Goal: Find contact information: Find contact information

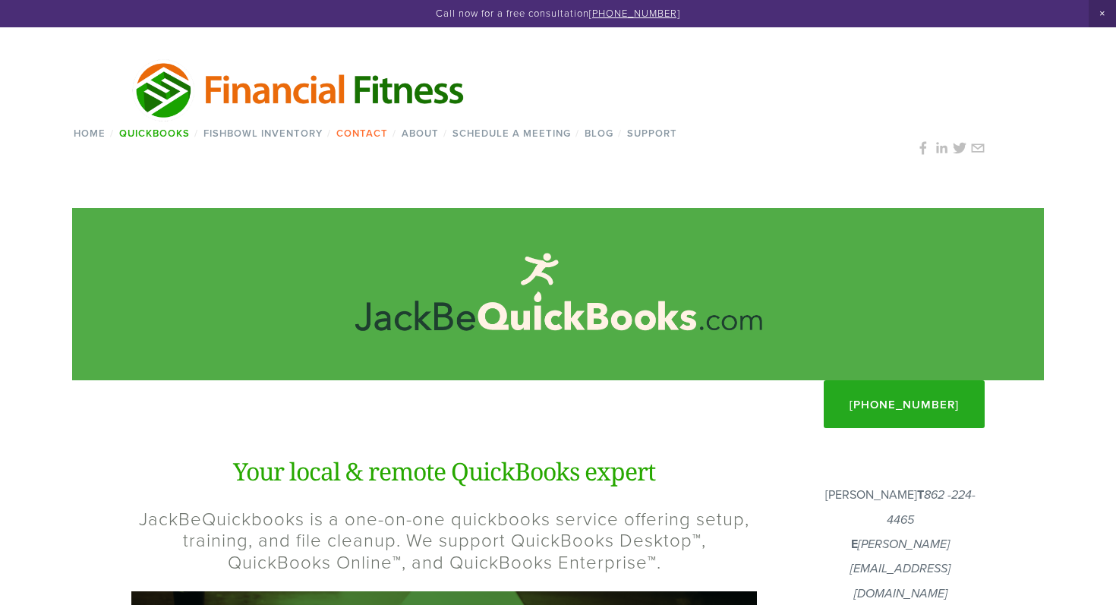
click at [367, 134] on link "Contact" at bounding box center [361, 133] width 61 height 22
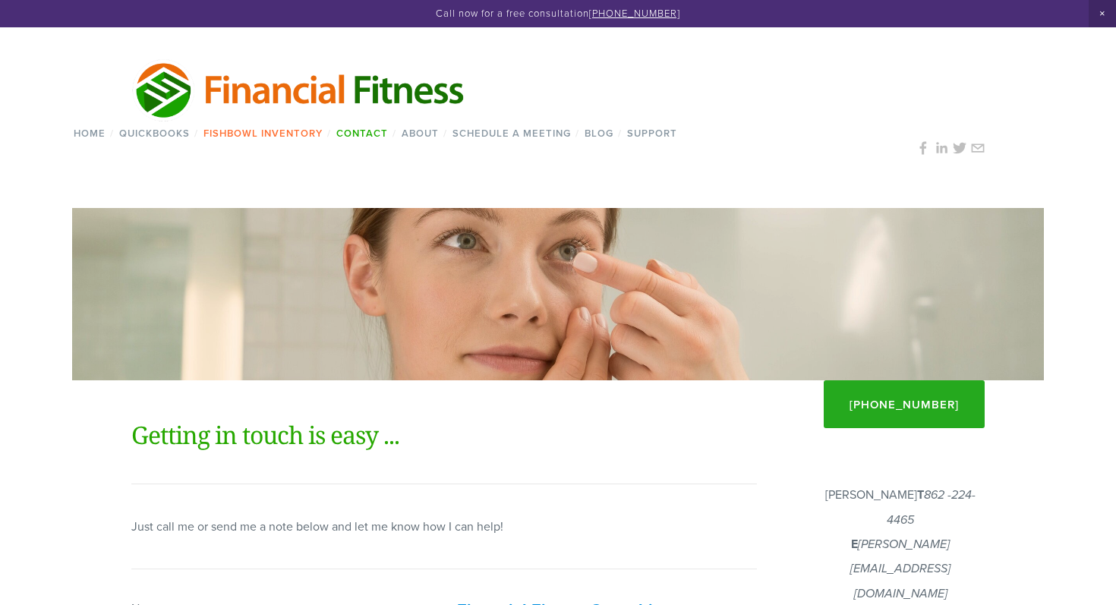
click at [262, 131] on link "Fishbowl Inventory" at bounding box center [262, 133] width 129 height 22
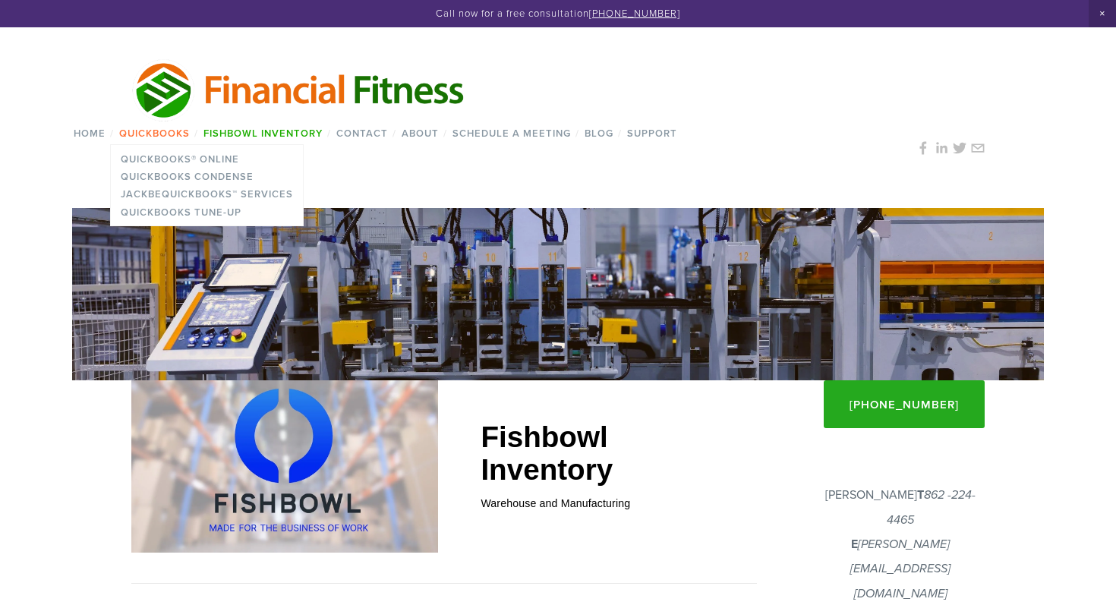
click at [170, 126] on link "QuickBooks" at bounding box center [154, 133] width 80 height 22
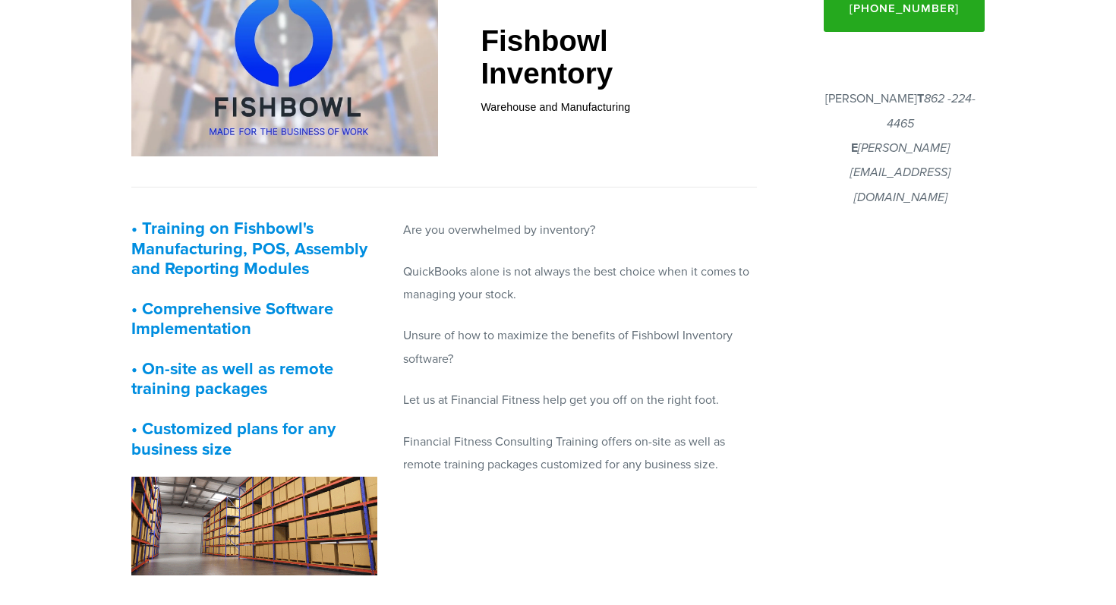
scroll to position [398, 0]
